Goal: Task Accomplishment & Management: Use online tool/utility

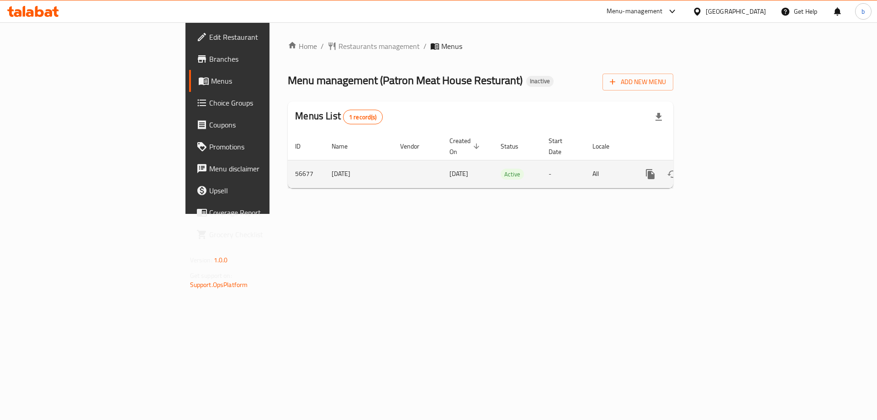
click at [721, 168] on icon "enhanced table" at bounding box center [716, 173] width 11 height 11
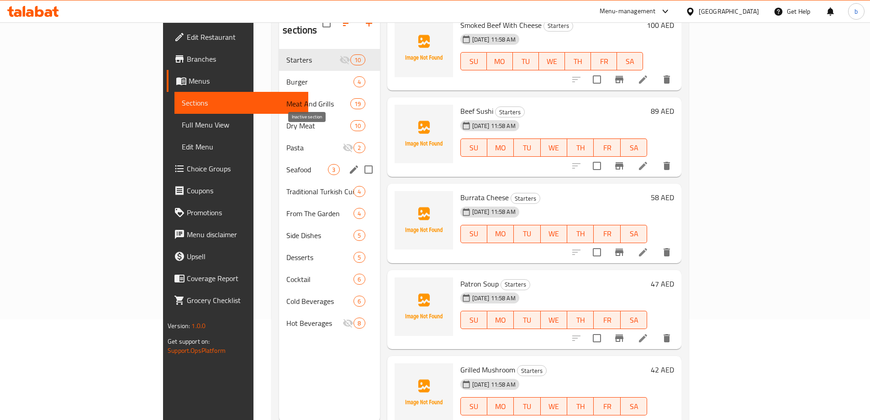
scroll to position [128, 0]
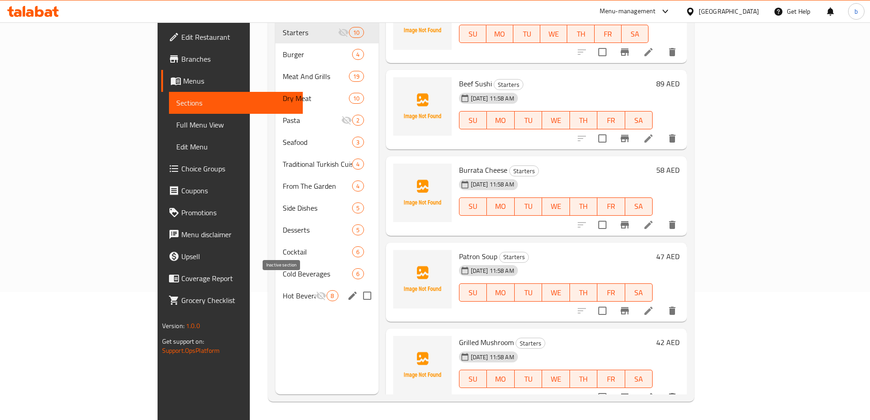
click at [316, 290] on icon "Menu sections" at bounding box center [321, 295] width 11 height 11
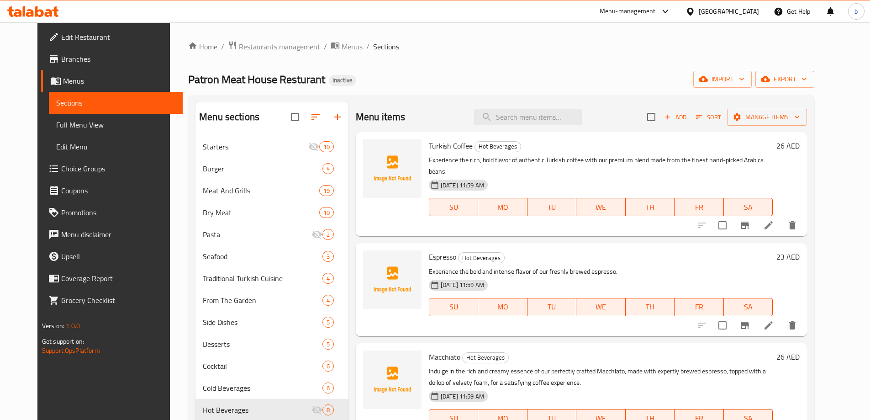
click at [54, 92] on link "Sections" at bounding box center [116, 103] width 134 height 22
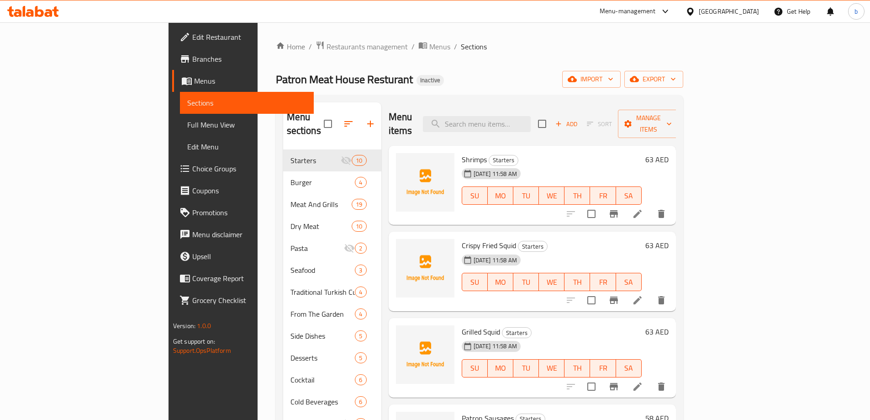
click at [194, 82] on span "Menus" at bounding box center [250, 80] width 112 height 11
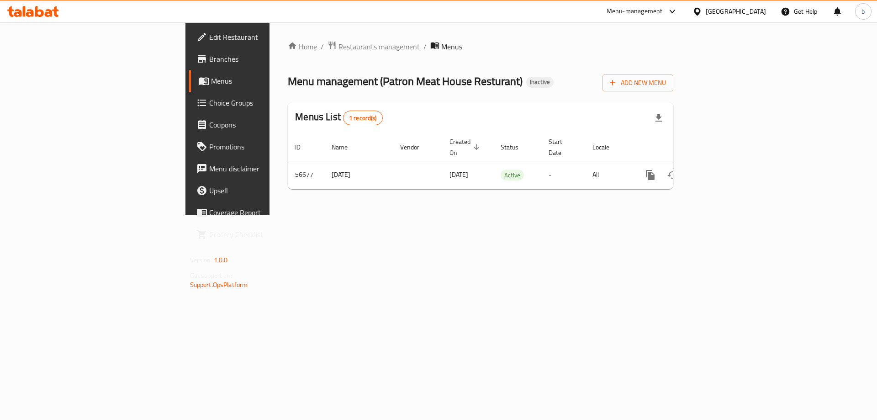
click at [209, 59] on span "Branches" at bounding box center [267, 58] width 116 height 11
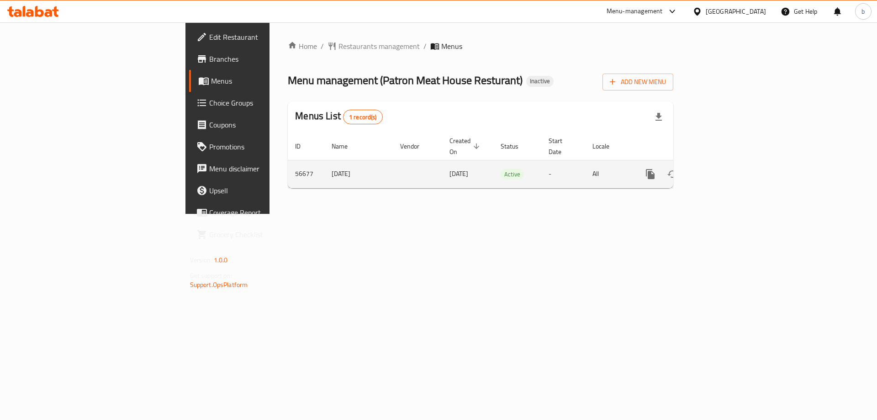
click at [585, 166] on td "-" at bounding box center [563, 174] width 44 height 28
click at [721, 168] on icon "enhanced table" at bounding box center [716, 173] width 11 height 11
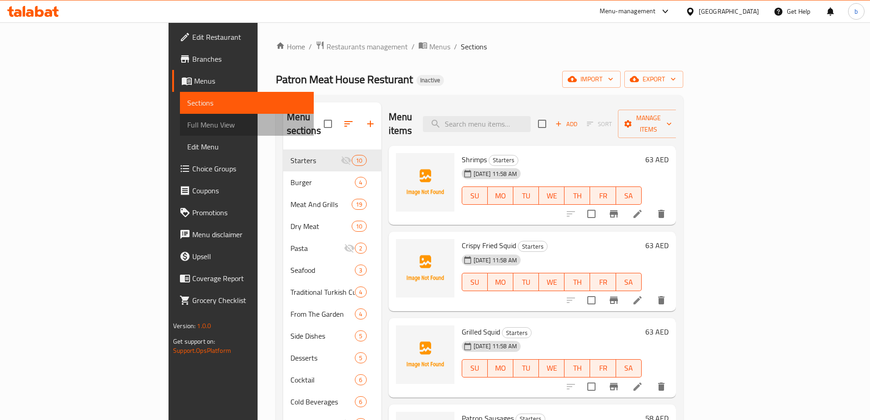
click at [187, 120] on span "Full Menu View" at bounding box center [246, 124] width 119 height 11
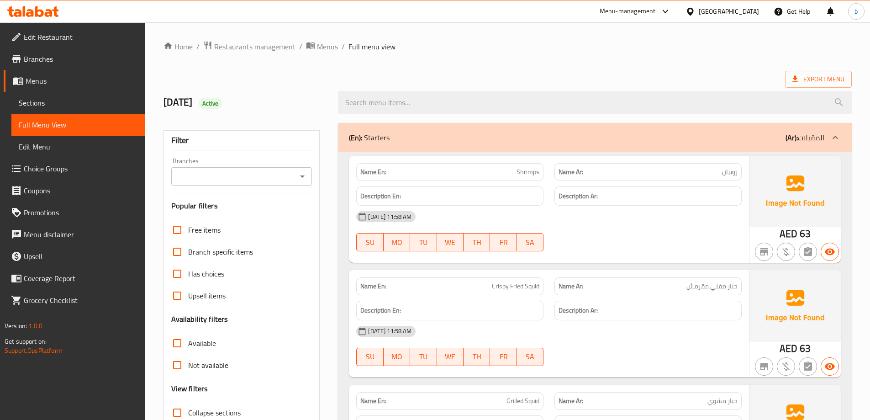
click at [81, 107] on span "Sections" at bounding box center [78, 102] width 119 height 11
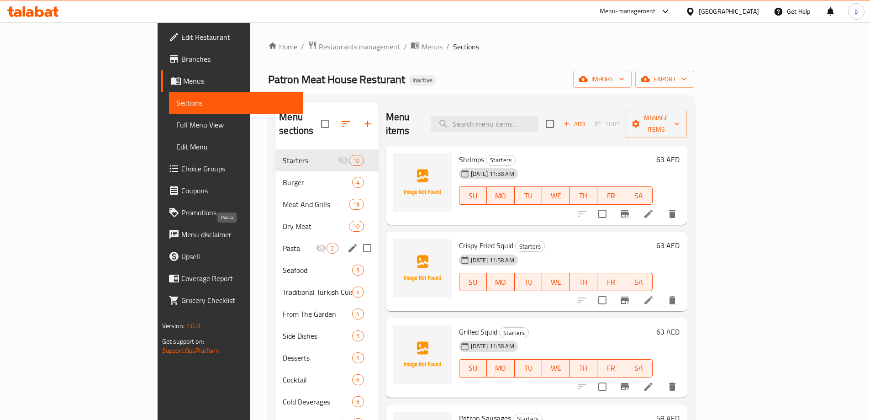
scroll to position [46, 0]
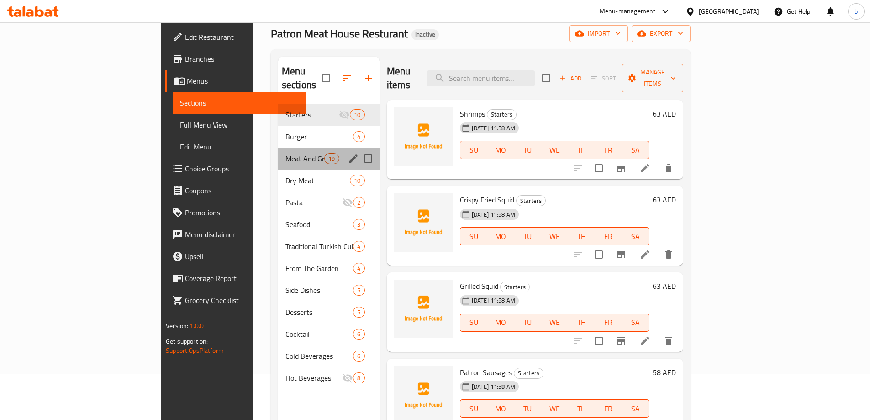
click at [278, 151] on div "Meat And Grills 19" at bounding box center [328, 158] width 101 height 22
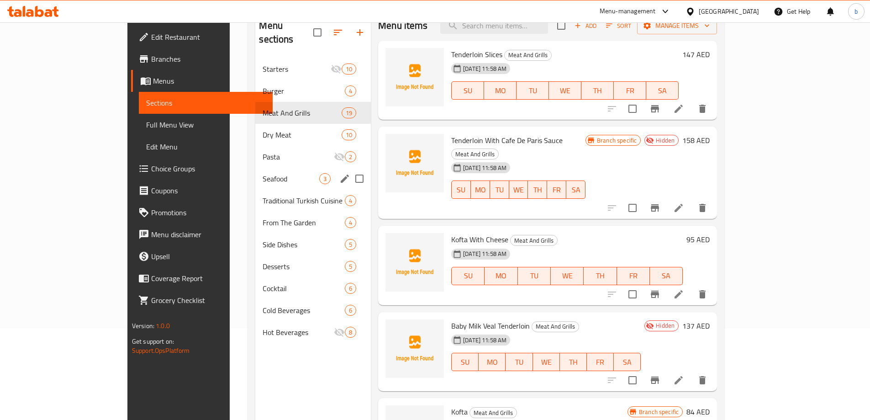
scroll to position [128, 0]
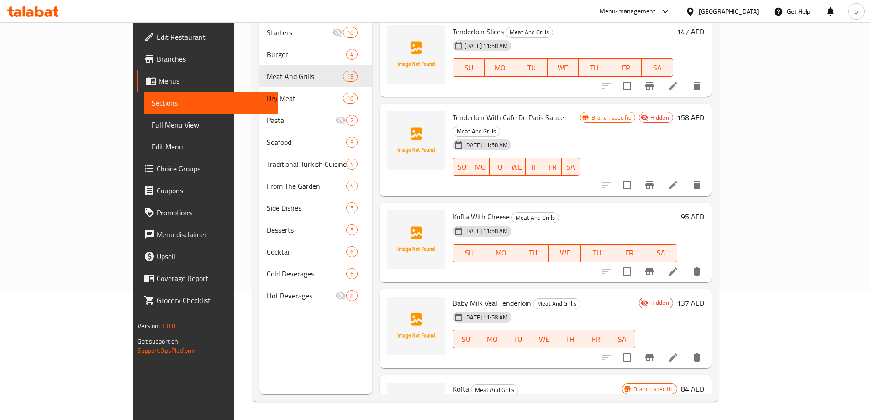
click at [453, 111] on span "Tenderloin With Cafe De Paris Sauce" at bounding box center [508, 118] width 111 height 14
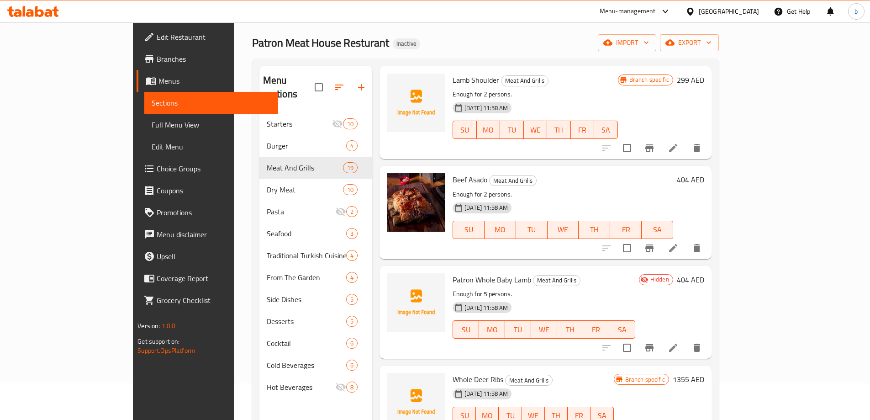
scroll to position [1348, 0]
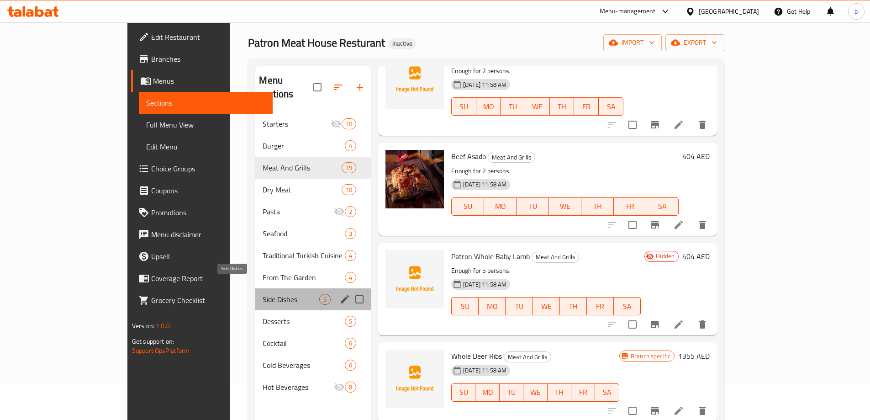
click at [263, 294] on span "Side Dishes" at bounding box center [291, 299] width 57 height 11
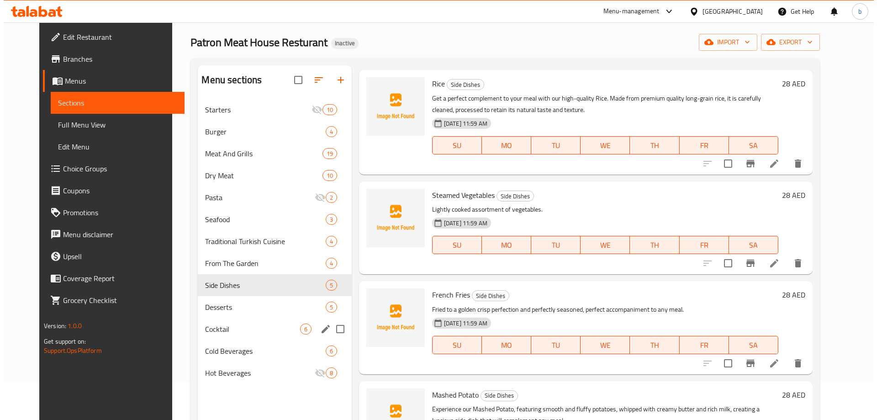
scroll to position [37, 0]
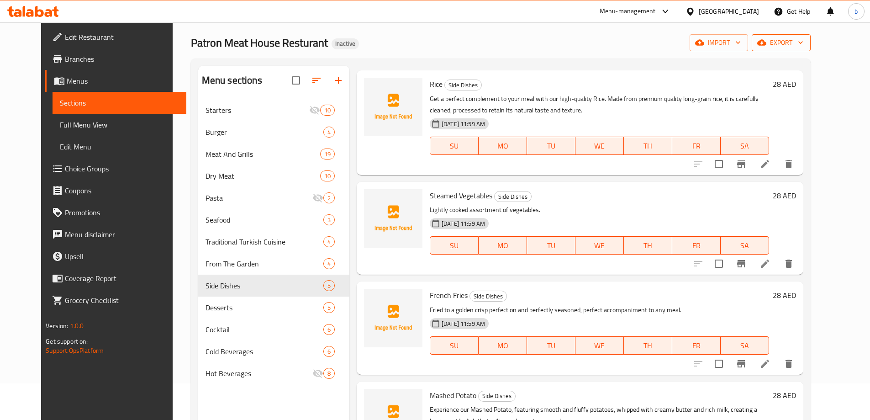
click at [803, 43] on span "export" at bounding box center [781, 42] width 44 height 11
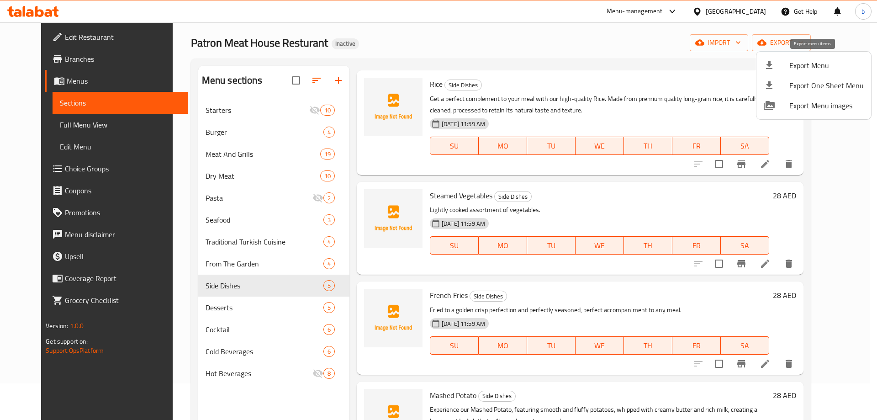
click at [815, 62] on span "Export Menu" at bounding box center [826, 65] width 74 height 11
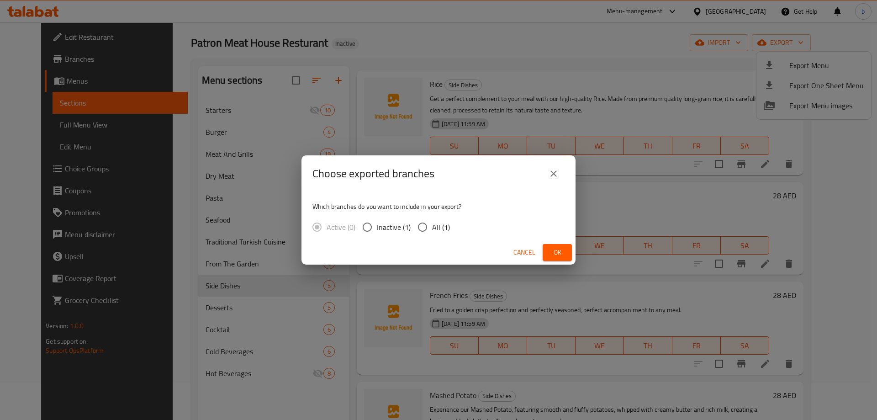
click at [540, 171] on div "Choose exported branches" at bounding box center [438, 174] width 252 height 22
click at [550, 174] on icon "close" at bounding box center [553, 173] width 11 height 11
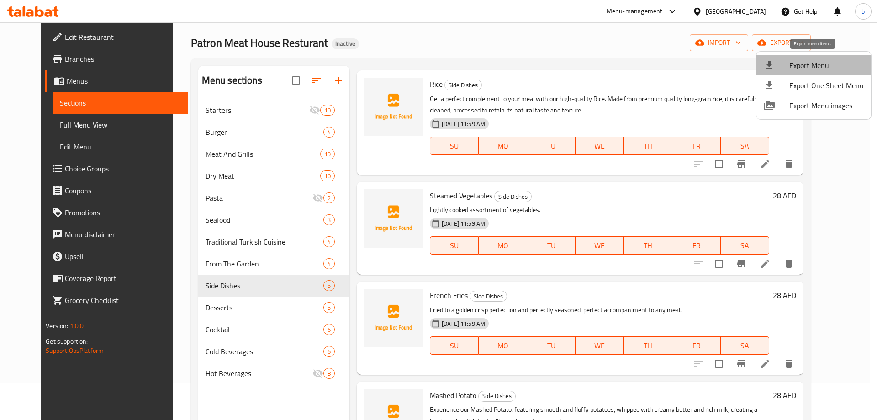
click at [821, 68] on span "Export Menu" at bounding box center [826, 65] width 74 height 11
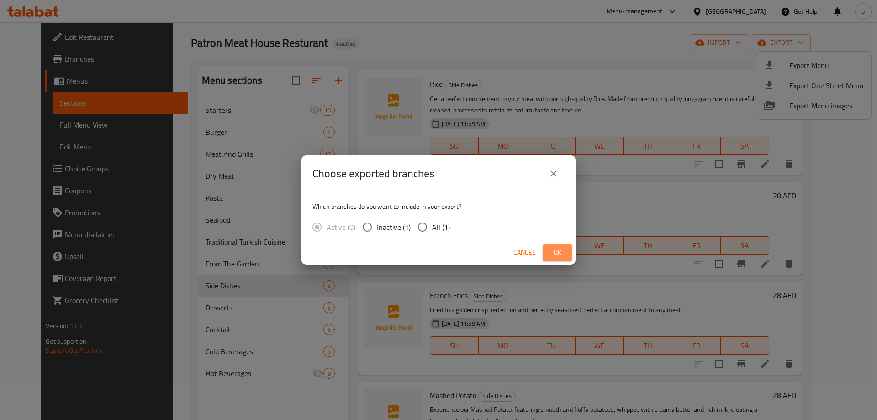
click at [563, 250] on span "Ok" at bounding box center [557, 252] width 15 height 11
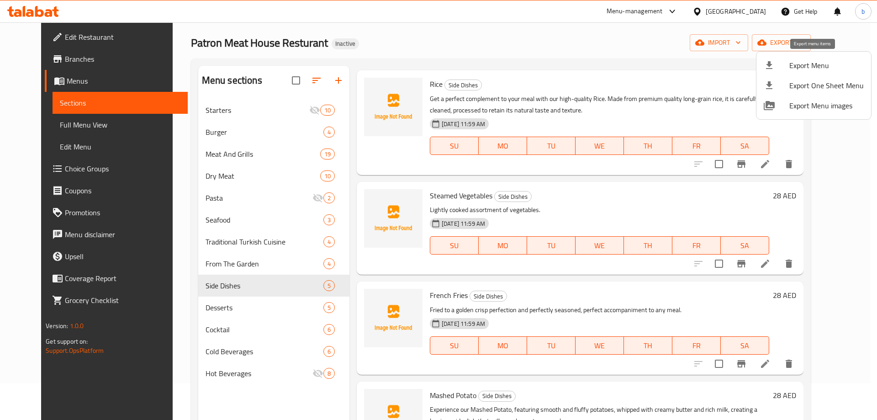
click at [791, 67] on span "Export Menu" at bounding box center [826, 65] width 74 height 11
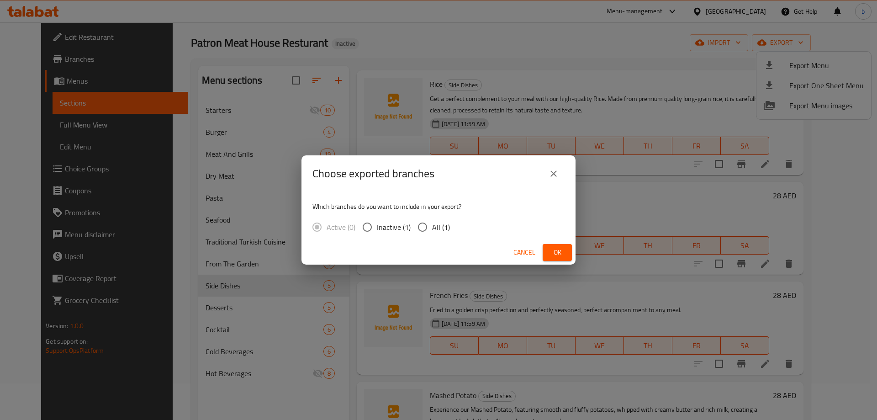
click at [440, 223] on span "All (1)" at bounding box center [441, 226] width 18 height 11
click at [421, 224] on input "All (1)" at bounding box center [422, 226] width 19 height 19
radio input "true"
click at [551, 251] on span "Ok" at bounding box center [557, 252] width 15 height 11
